Goal: Browse casually

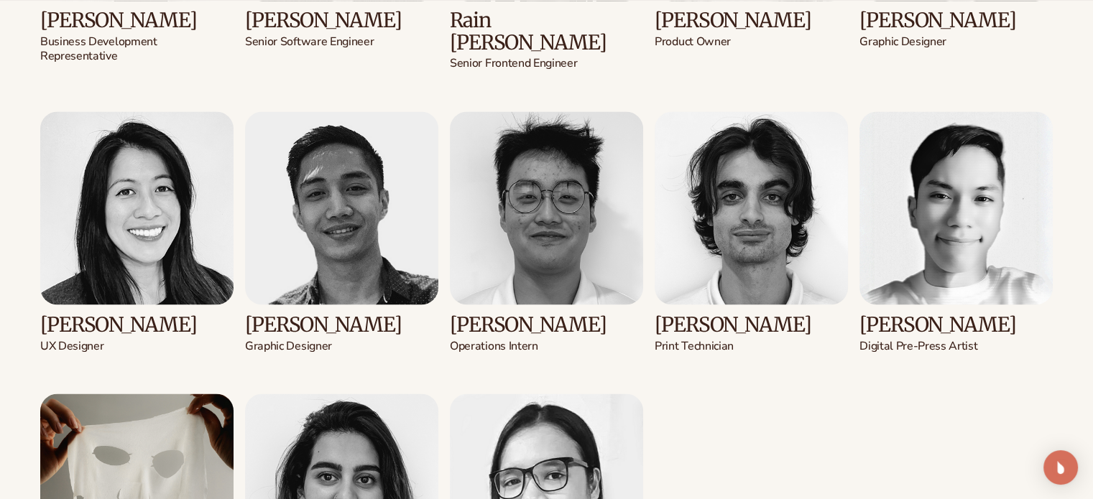
scroll to position [2587, 0]
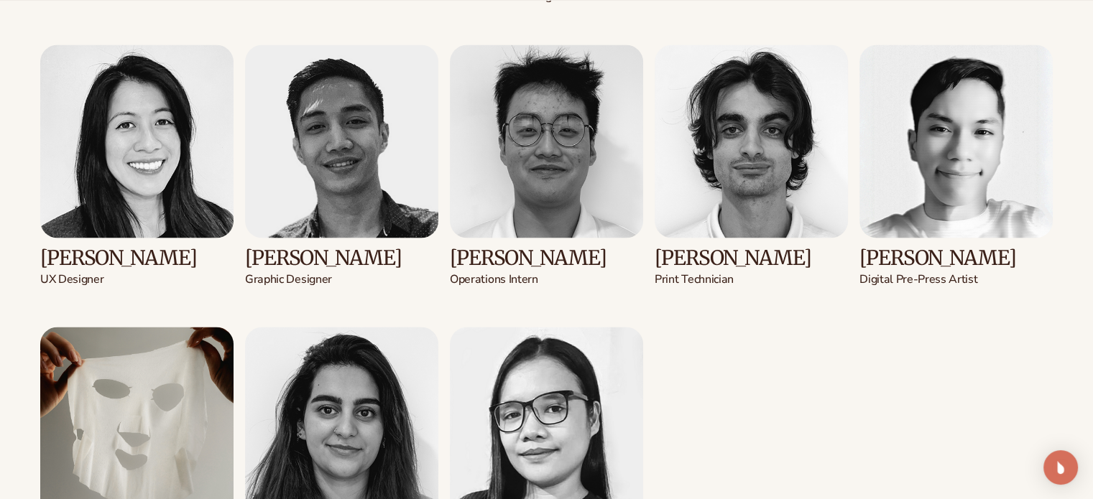
click at [956, 107] on img at bounding box center [955, 141] width 193 height 193
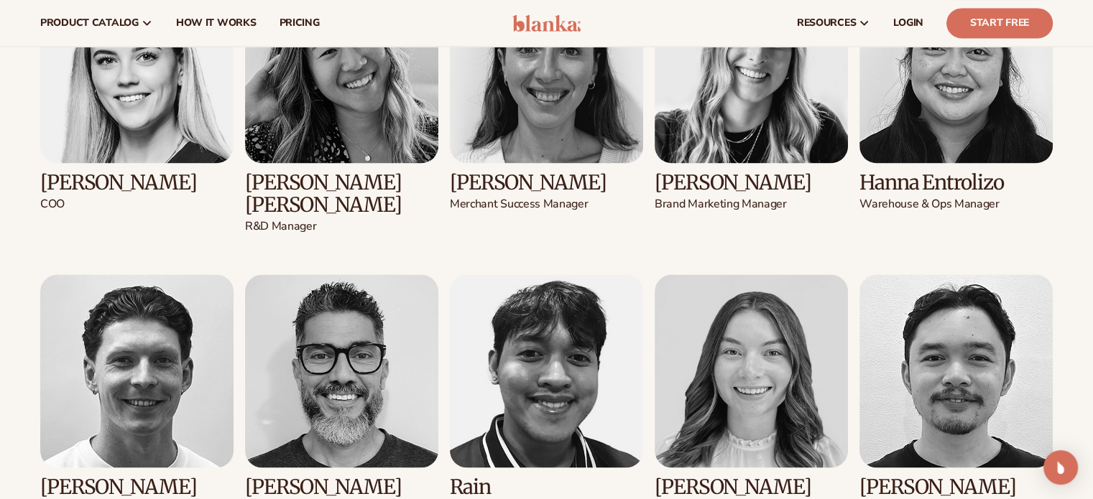
scroll to position [2012, 0]
